Goal: Information Seeking & Learning: Learn about a topic

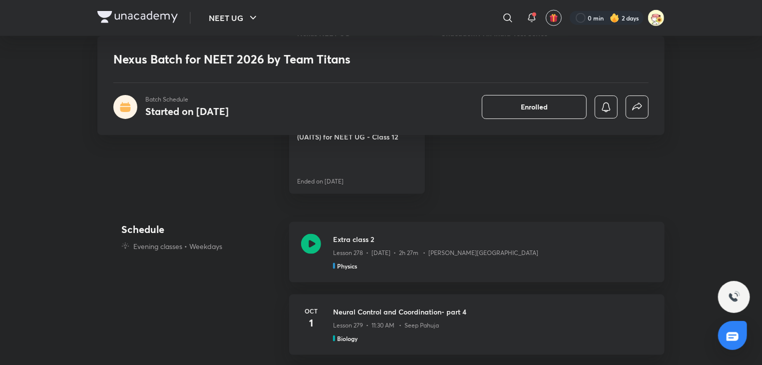
scroll to position [589, 0]
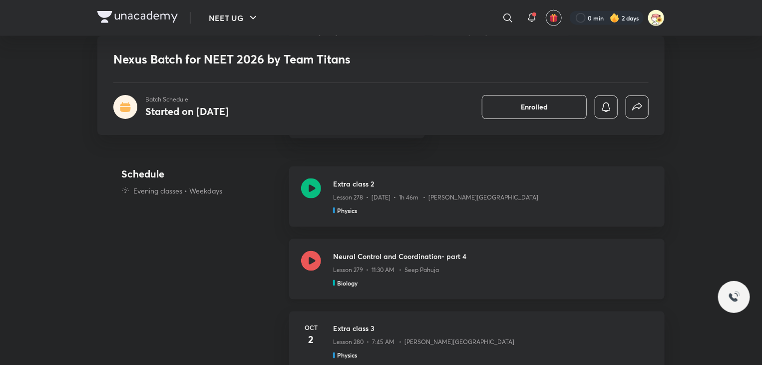
drag, startPoint x: 0, startPoint y: 0, endPoint x: 315, endPoint y: 244, distance: 398.5
click at [315, 244] on div "Neural Control and Coordination- part 4 Lesson 279 • 11:30 AM • Seep Pahuja Bio…" at bounding box center [477, 269] width 376 height 60
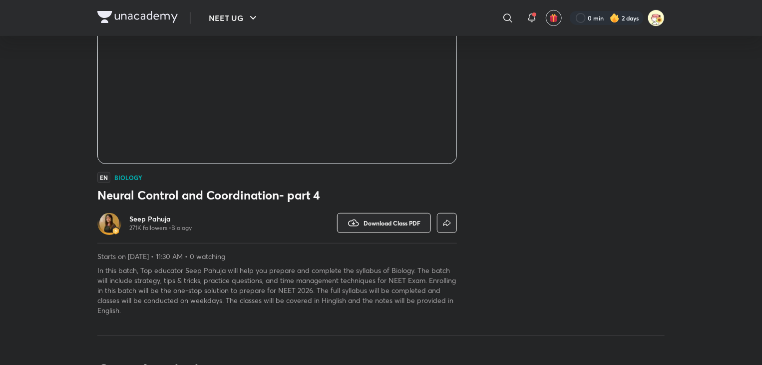
scroll to position [379, 0]
